Goal: Check status: Check status

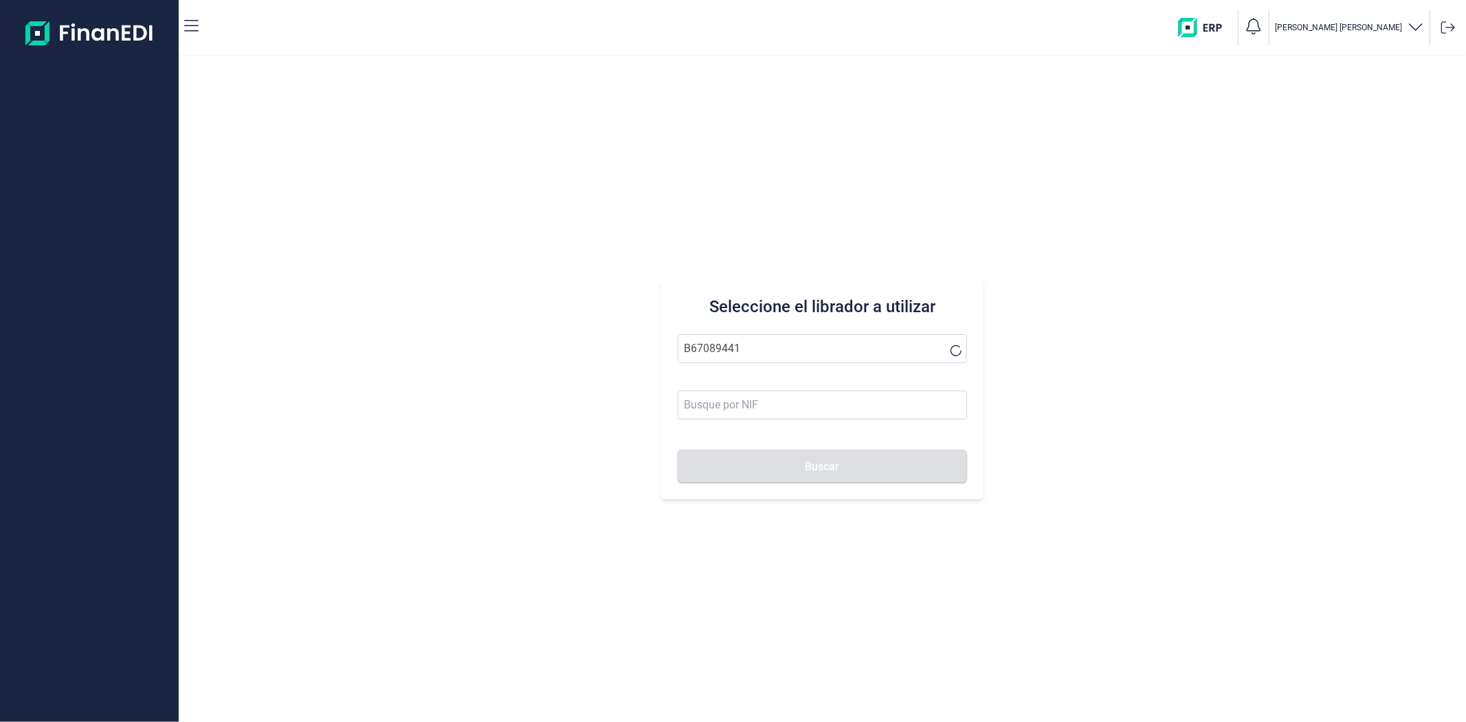
type input "B67089441"
click at [742, 405] on input at bounding box center [822, 404] width 289 height 29
drag, startPoint x: 729, startPoint y: 351, endPoint x: 596, endPoint y: 348, distance: 133.4
click at [606, 349] on div "Seleccione el librador a utilizar B67089441 Buscar" at bounding box center [822, 388] width 1287 height 665
click at [759, 416] on input at bounding box center [822, 404] width 289 height 29
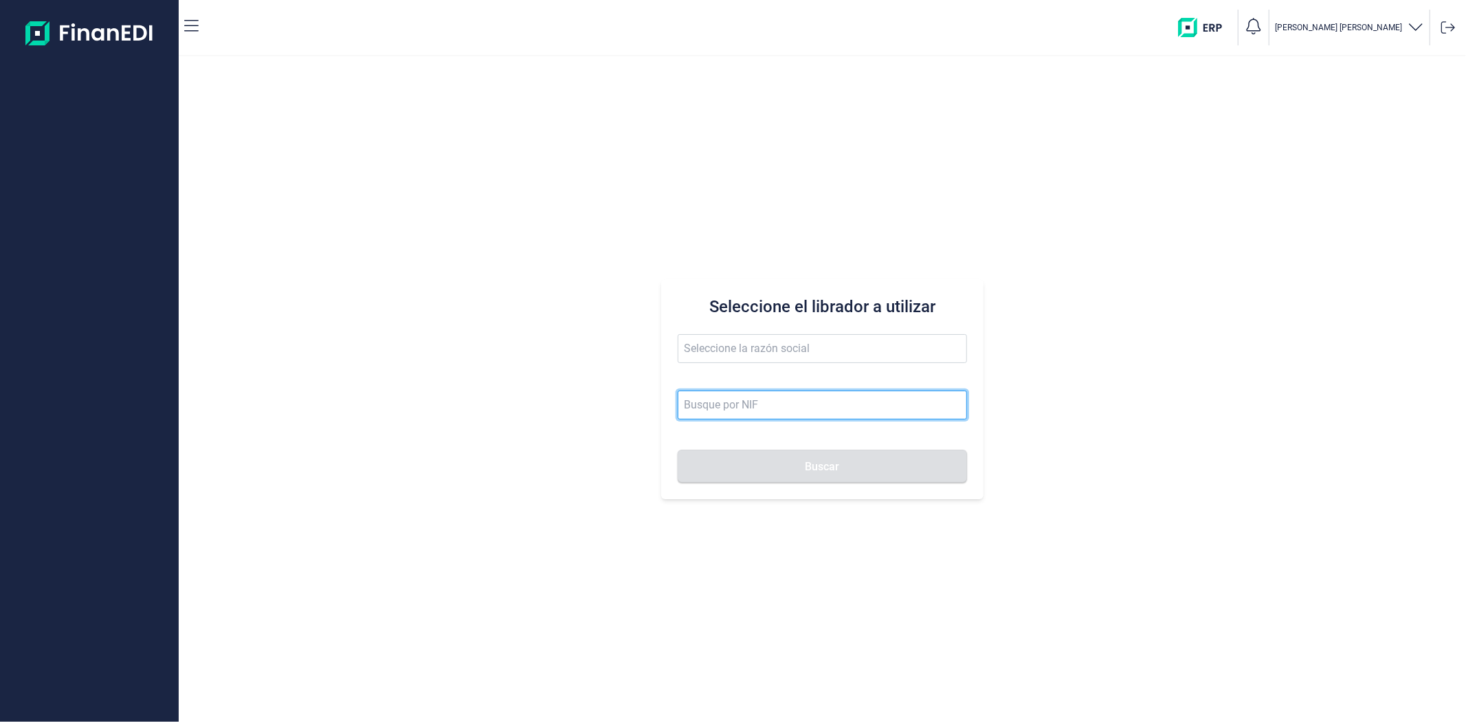
paste input "B67089441"
type input "B67089441"
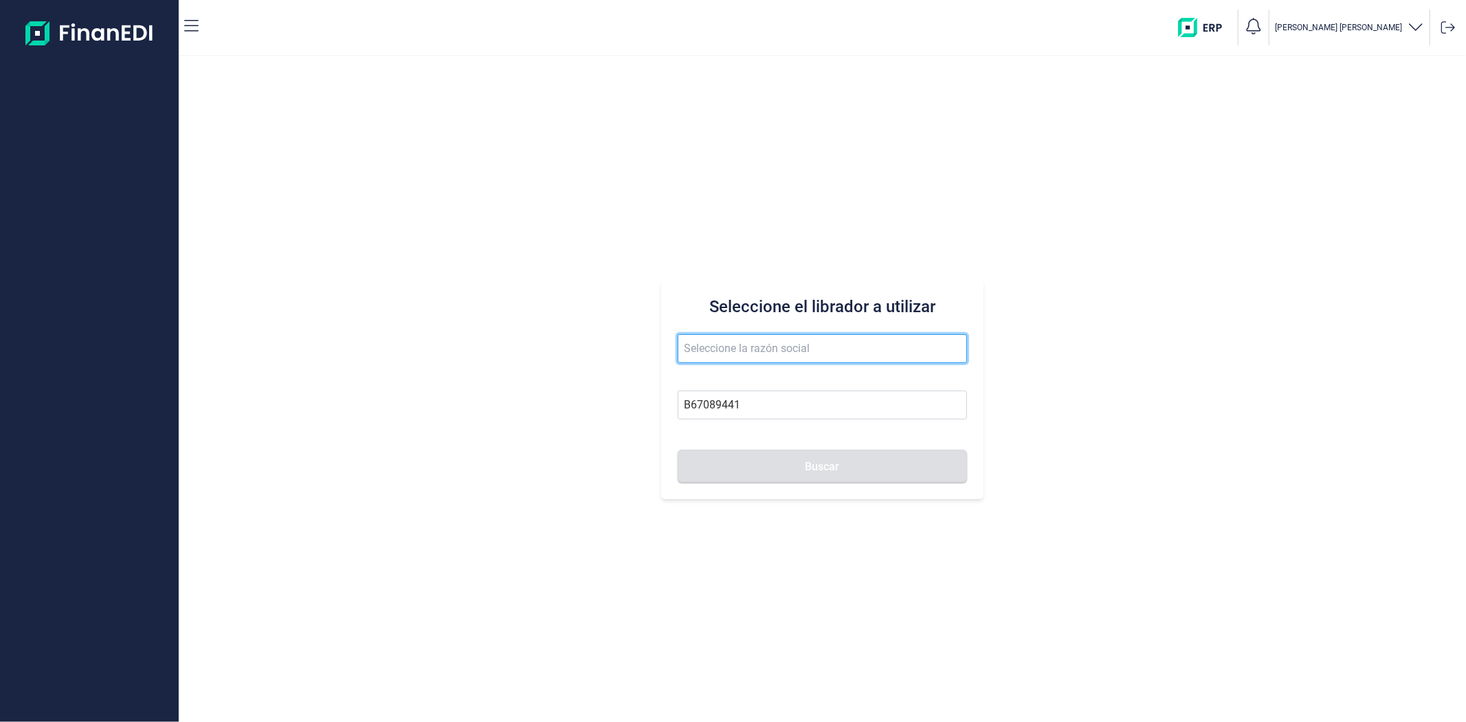
click at [728, 359] on input "text" at bounding box center [822, 348] width 289 height 29
type input "TUBSNET FIRE SL"
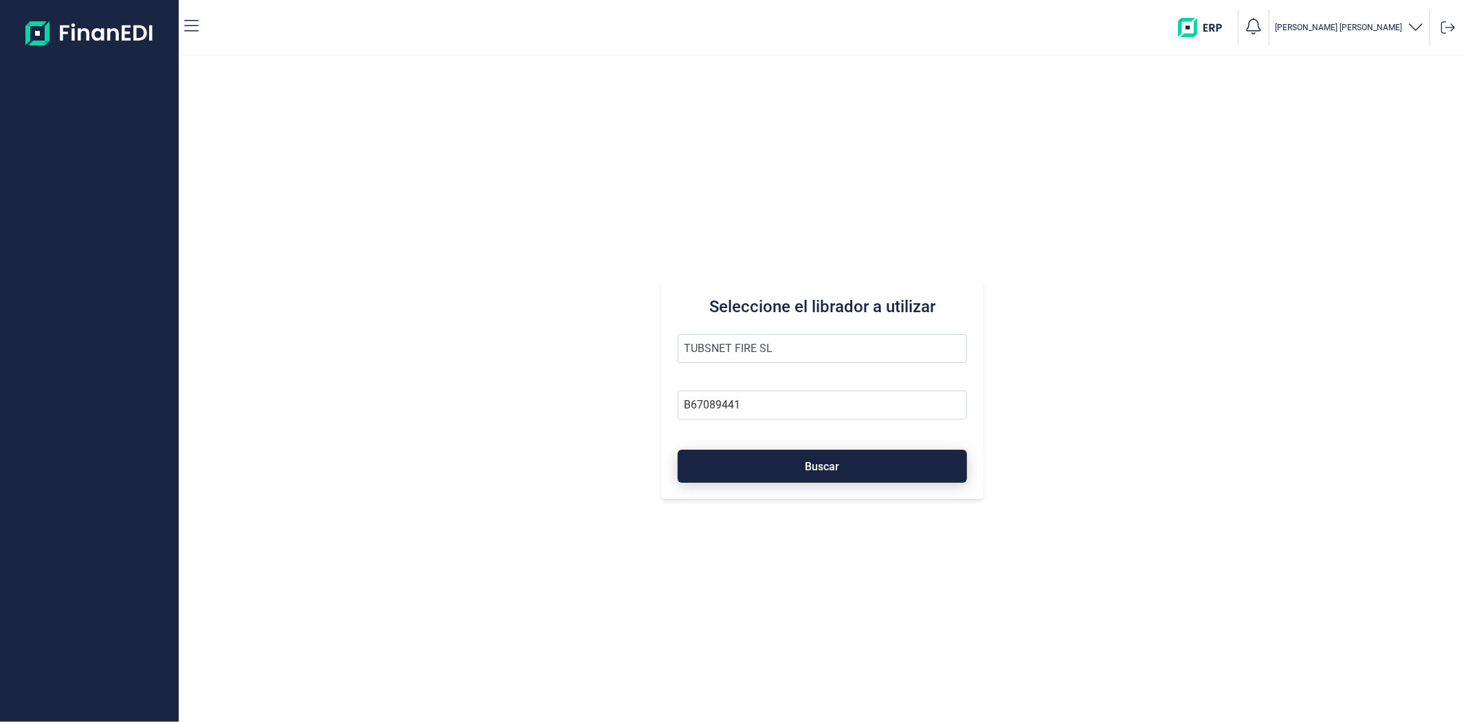
click at [735, 456] on button "Buscar" at bounding box center [822, 465] width 289 height 33
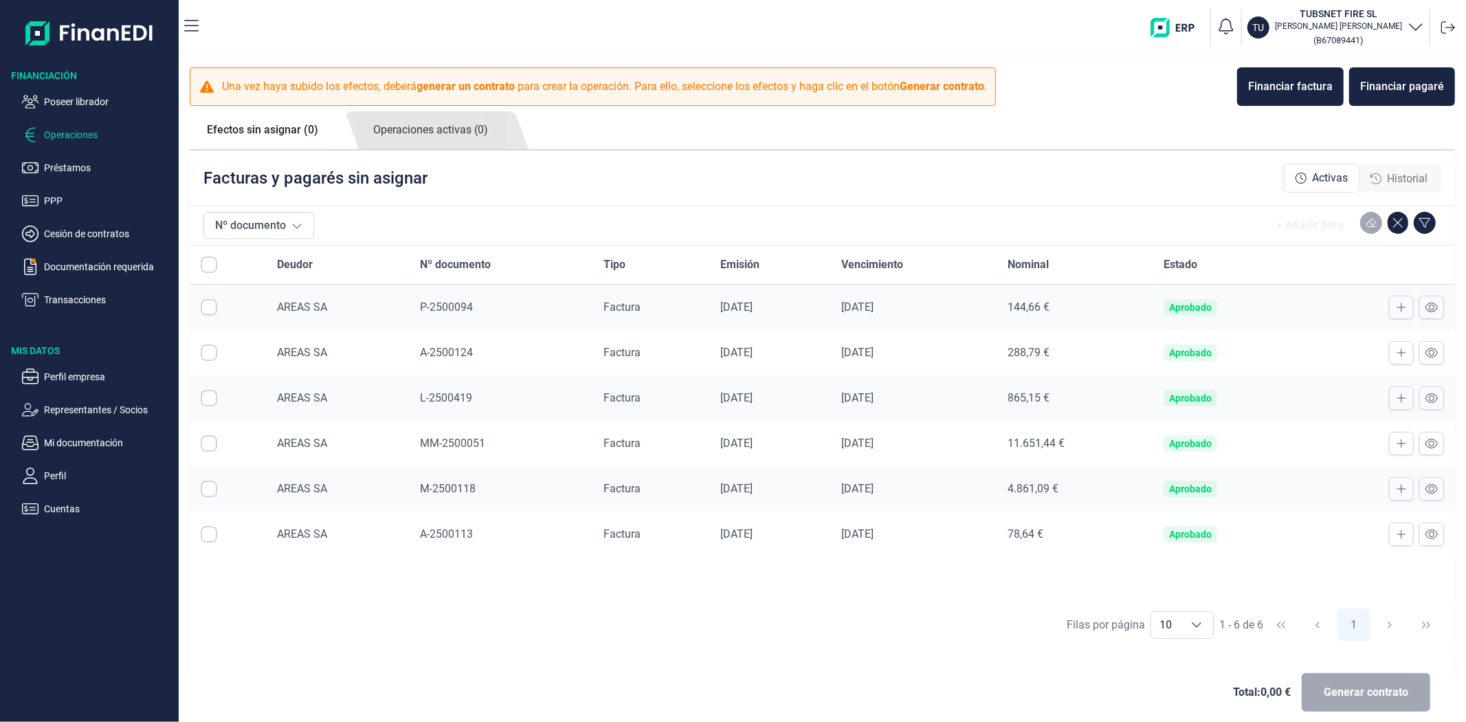
checkbox input "true"
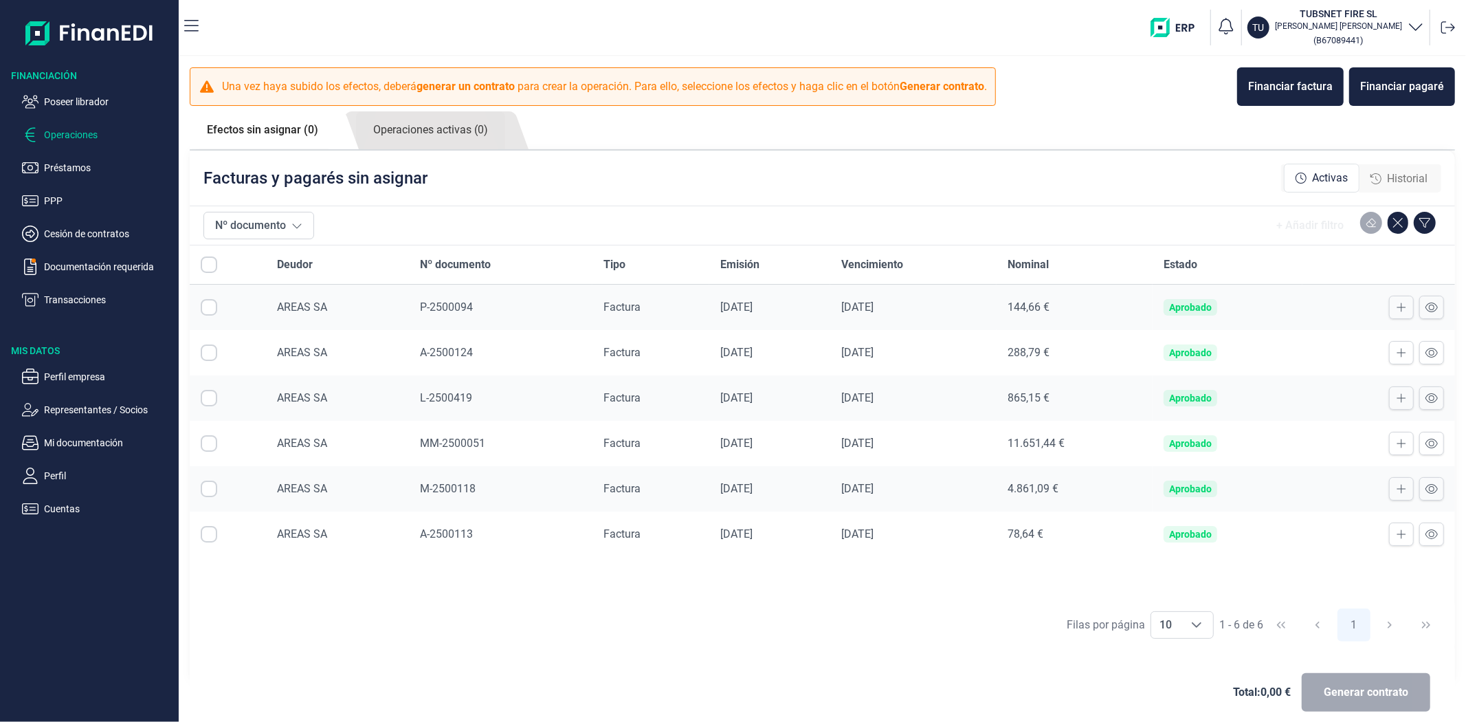
checkbox input "true"
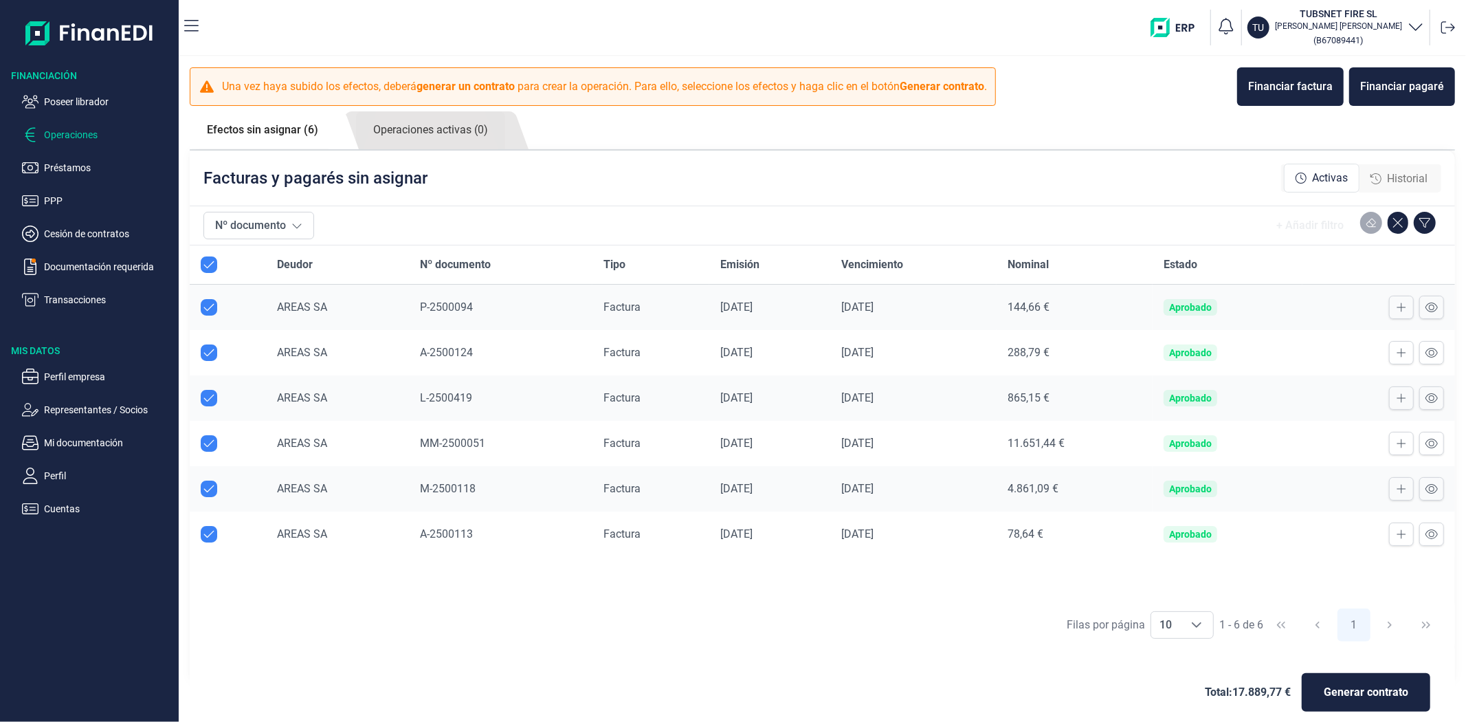
checkbox input "true"
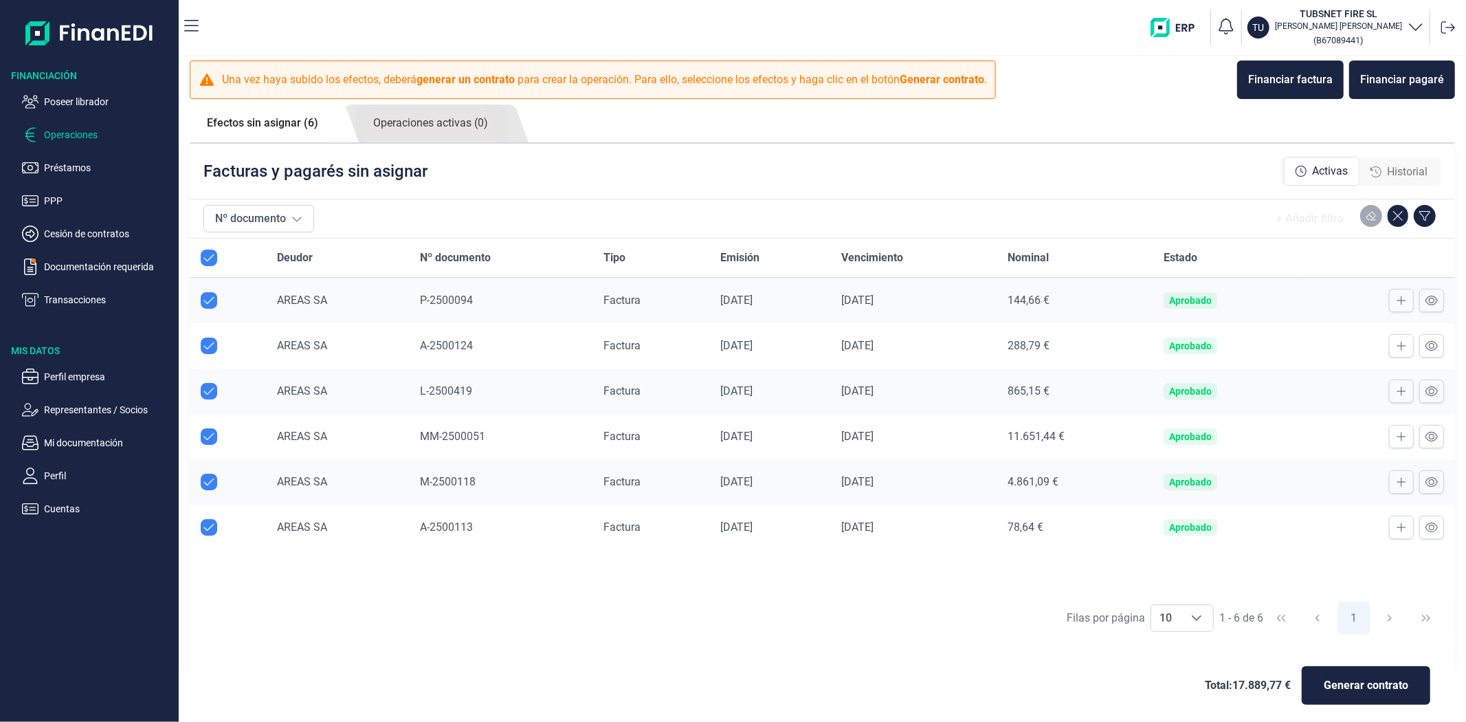
scroll to position [14, 0]
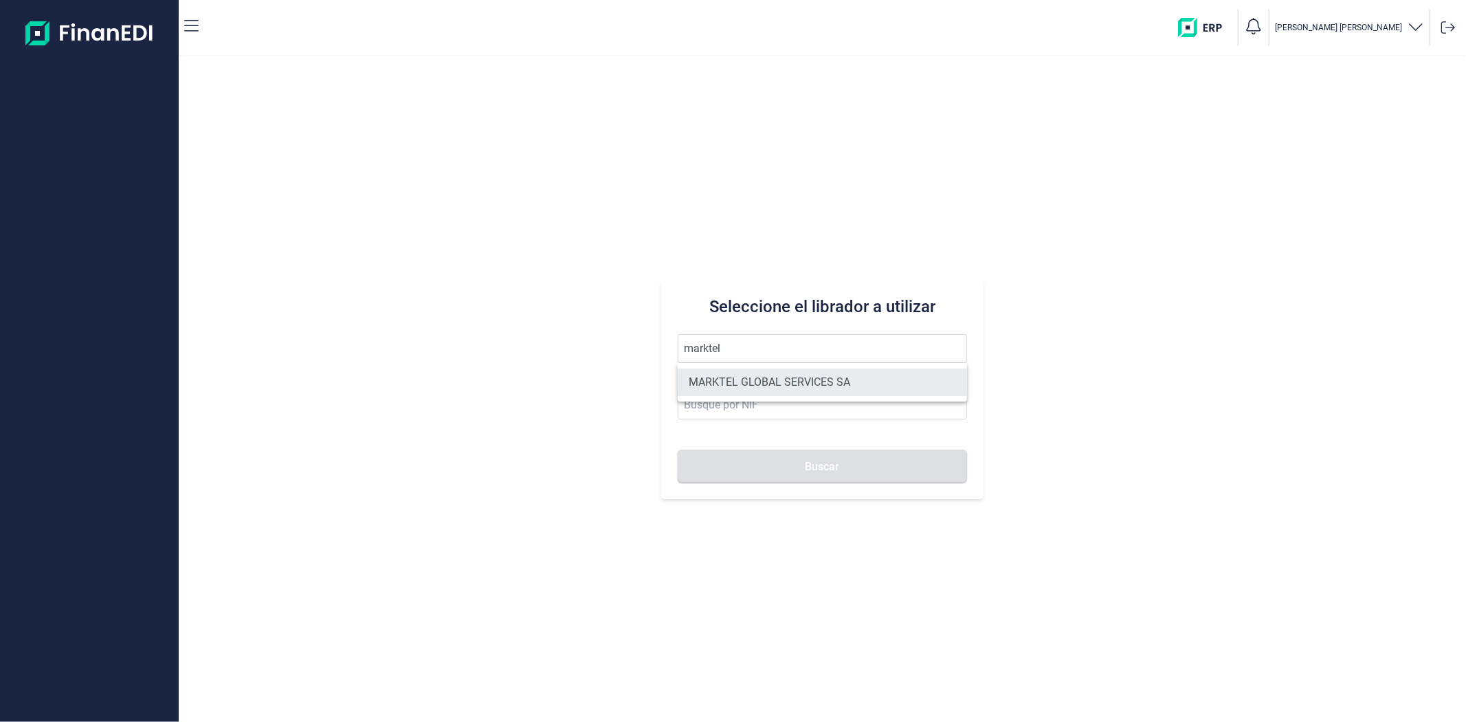
click at [740, 382] on li "MARKTEL GLOBAL SERVICES SA" at bounding box center [822, 381] width 289 height 27
type input "MARKTEL GLOBAL SERVICES SA"
type input "A82236944"
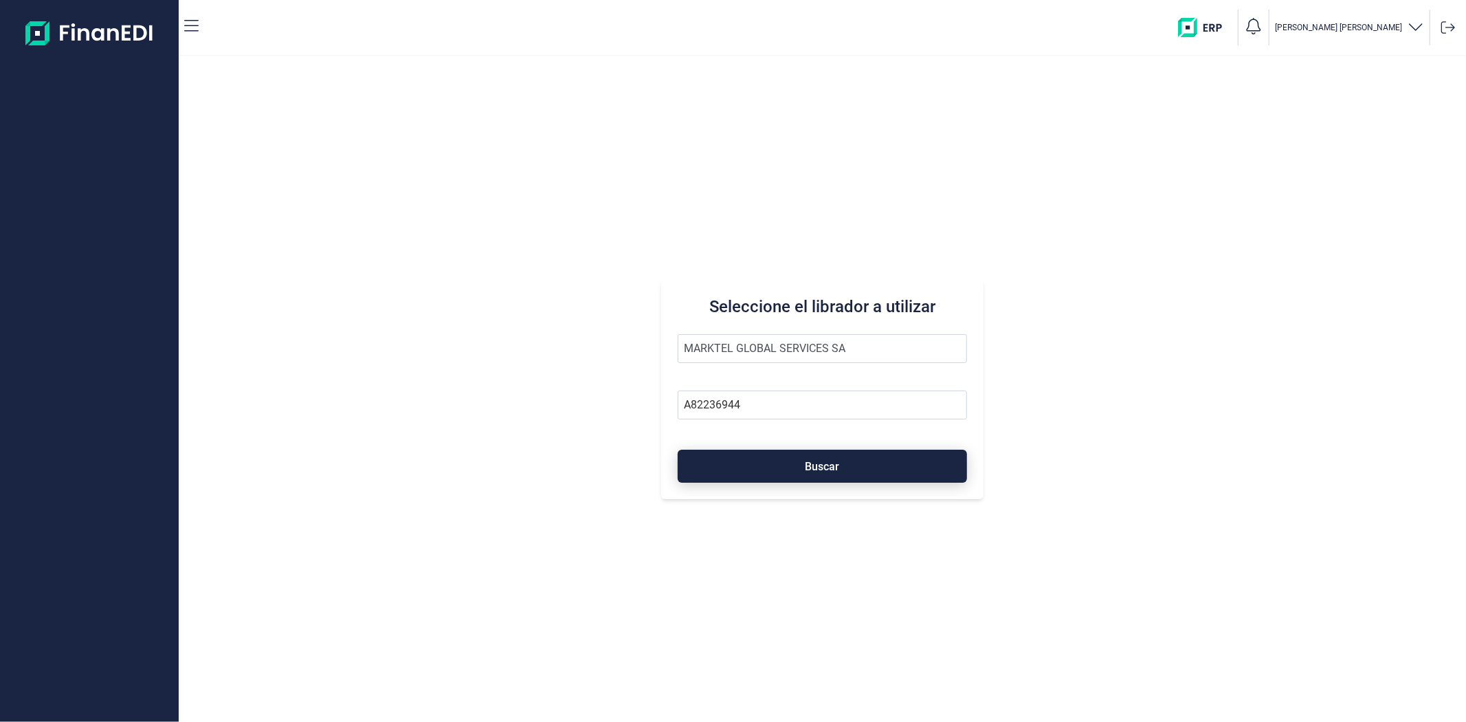
click at [739, 464] on button "Buscar" at bounding box center [822, 465] width 289 height 33
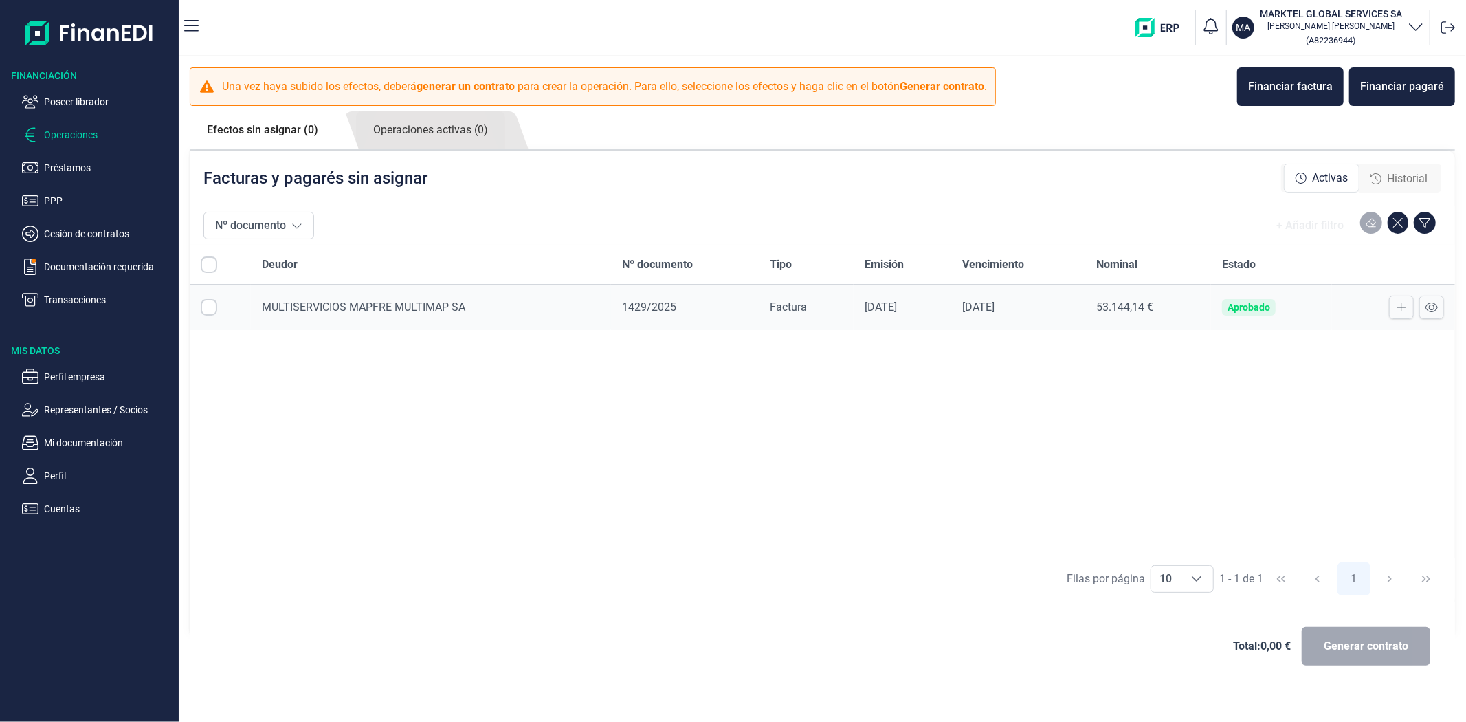
checkbox input "true"
click at [94, 238] on p "Cesión de contratos" at bounding box center [108, 233] width 129 height 16
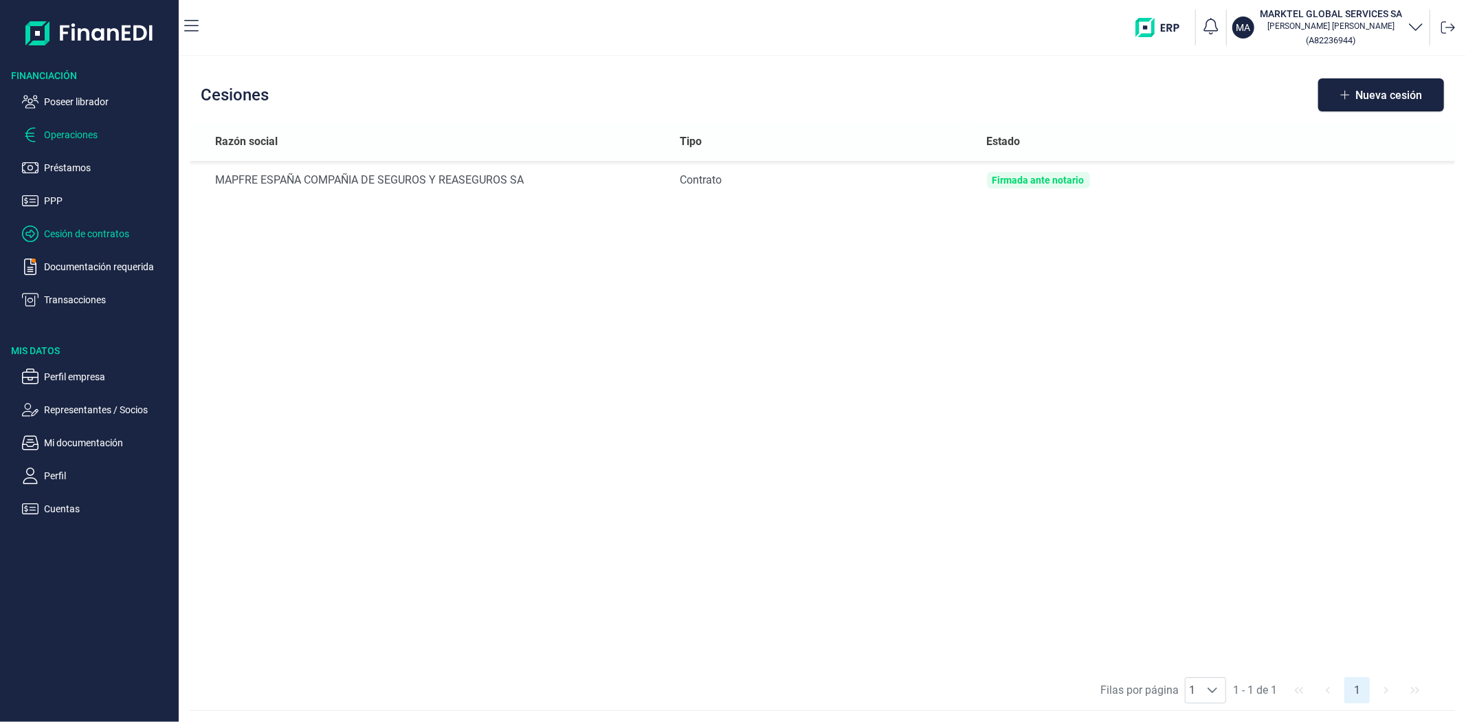
click at [91, 133] on p "Operaciones" at bounding box center [108, 134] width 129 height 16
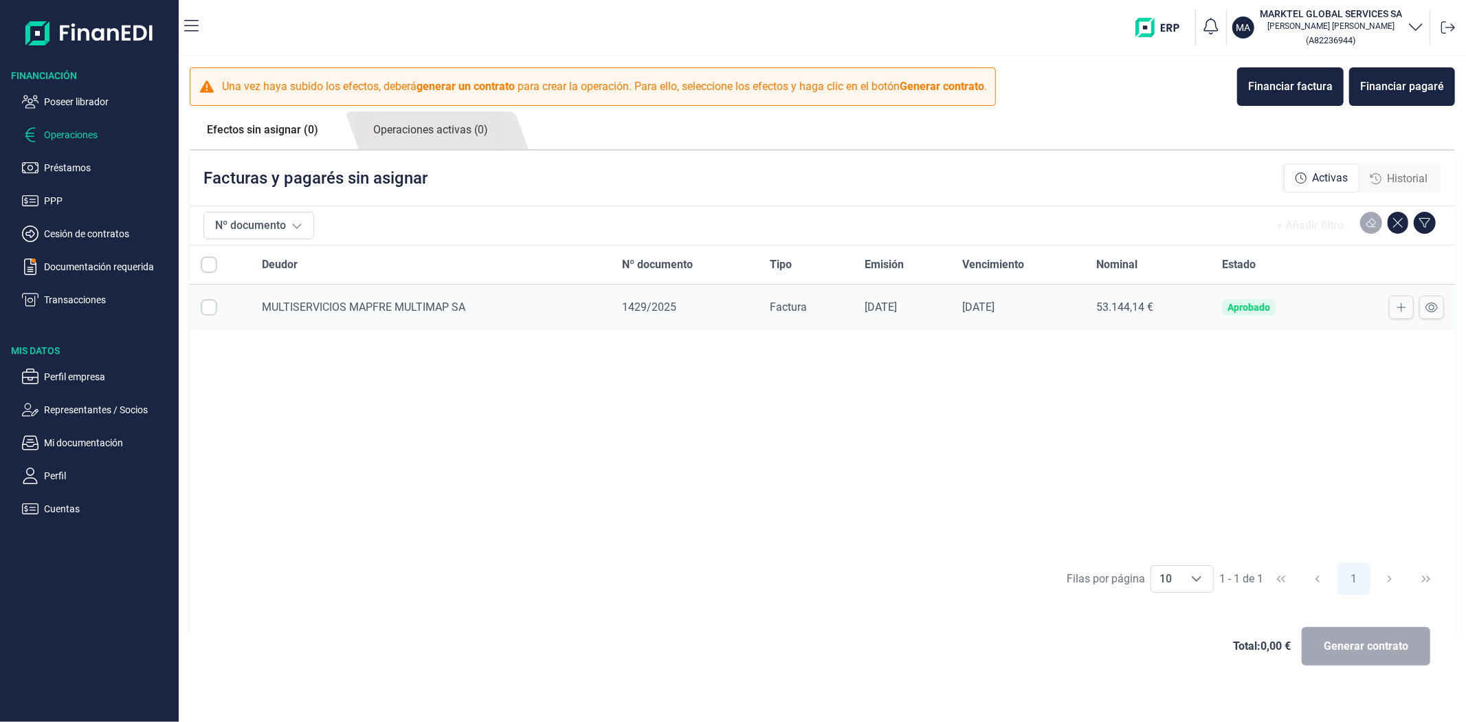
checkbox input "true"
